Goal: Check status

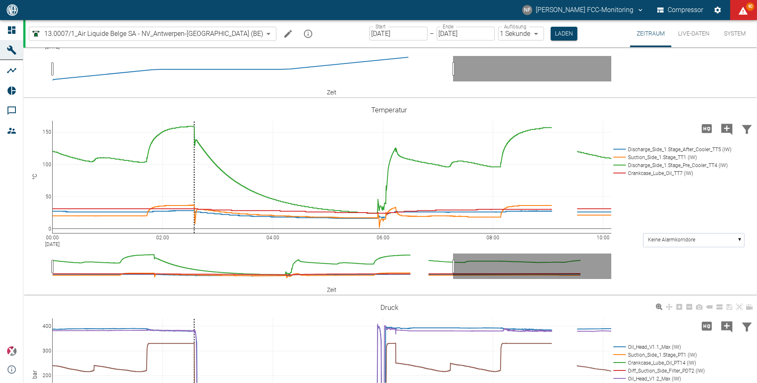
scroll to position [222, 0]
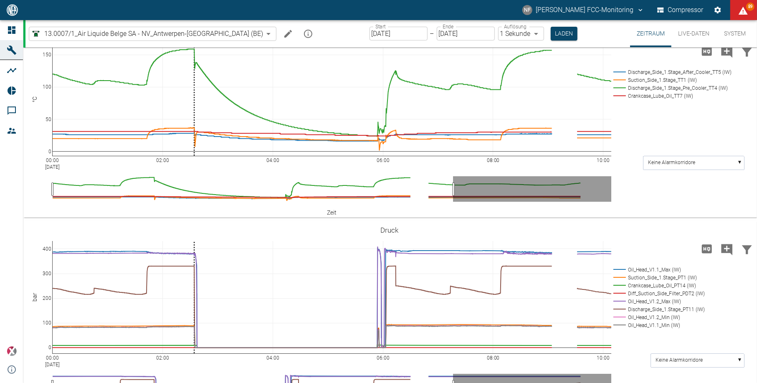
click at [294, 9] on div "NF Neuman-Esser FCC-Monitoring Compressor 89" at bounding box center [378, 10] width 757 height 20
click at [356, 7] on div "NF Neuman-Esser FCC-Monitoring Compressor 90" at bounding box center [378, 10] width 757 height 20
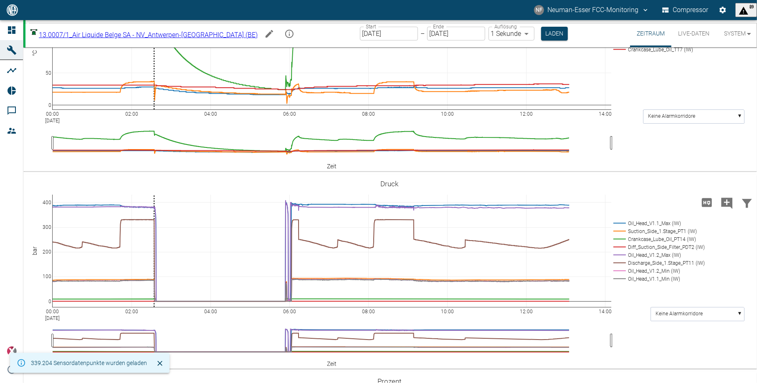
scroll to position [222, 0]
